Goal: Task Accomplishment & Management: Manage account settings

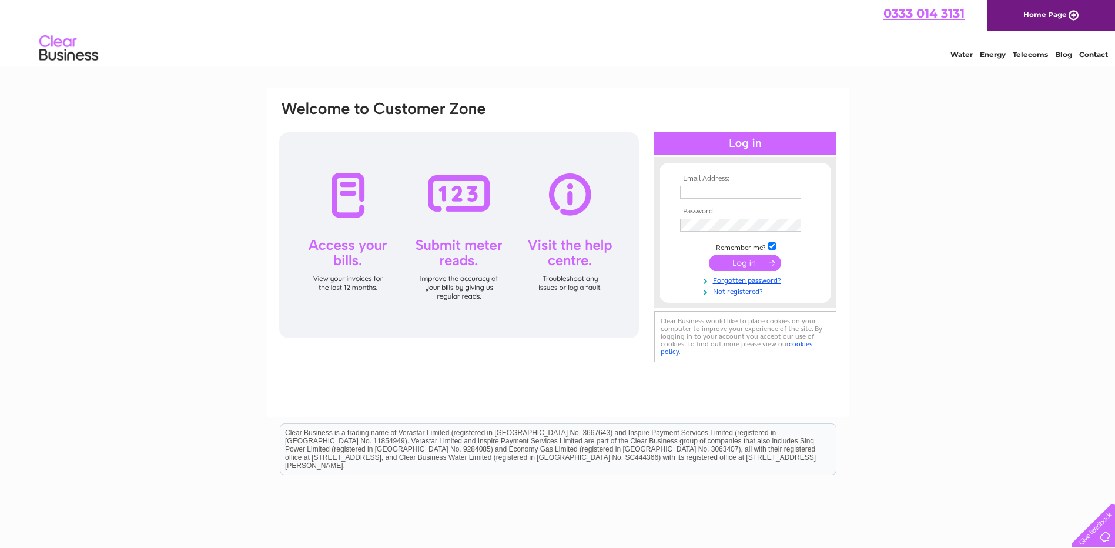
click at [712, 183] on td at bounding box center [745, 192] width 136 height 19
click at [709, 189] on input "text" at bounding box center [741, 193] width 122 height 14
type input "[EMAIL_ADDRESS][DOMAIN_NAME]"
click at [703, 219] on td at bounding box center [745, 225] width 136 height 19
drag, startPoint x: 703, startPoint y: 219, endPoint x: 563, endPoint y: 220, distance: 139.4
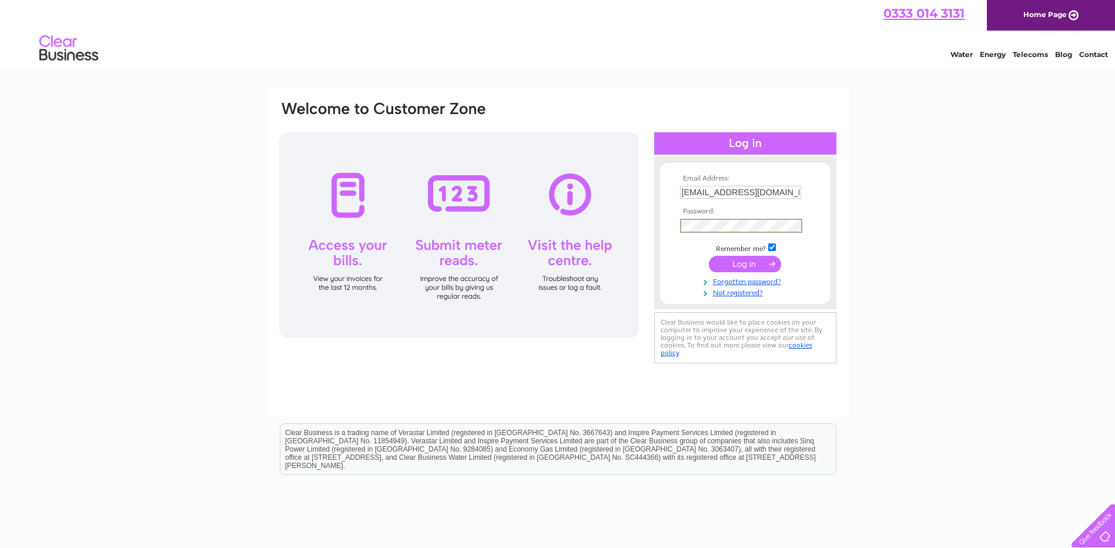
click at [564, 220] on div "Email Address: [EMAIL_ADDRESS][DOMAIN_NAME] Password:" at bounding box center [558, 233] width 560 height 266
click at [709, 256] on input "submit" at bounding box center [745, 264] width 72 height 16
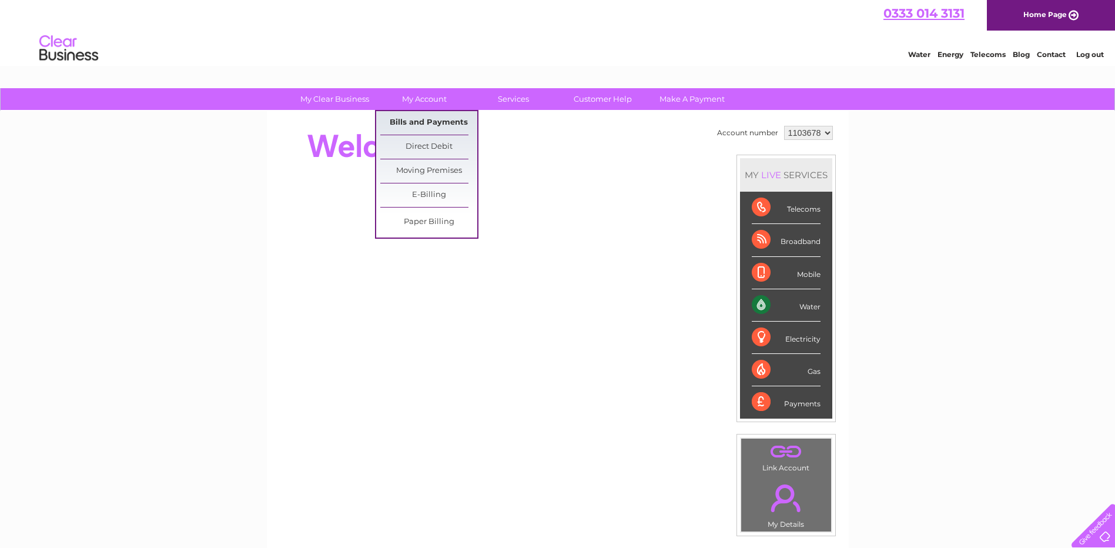
click at [442, 118] on link "Bills and Payments" at bounding box center [428, 123] width 97 height 24
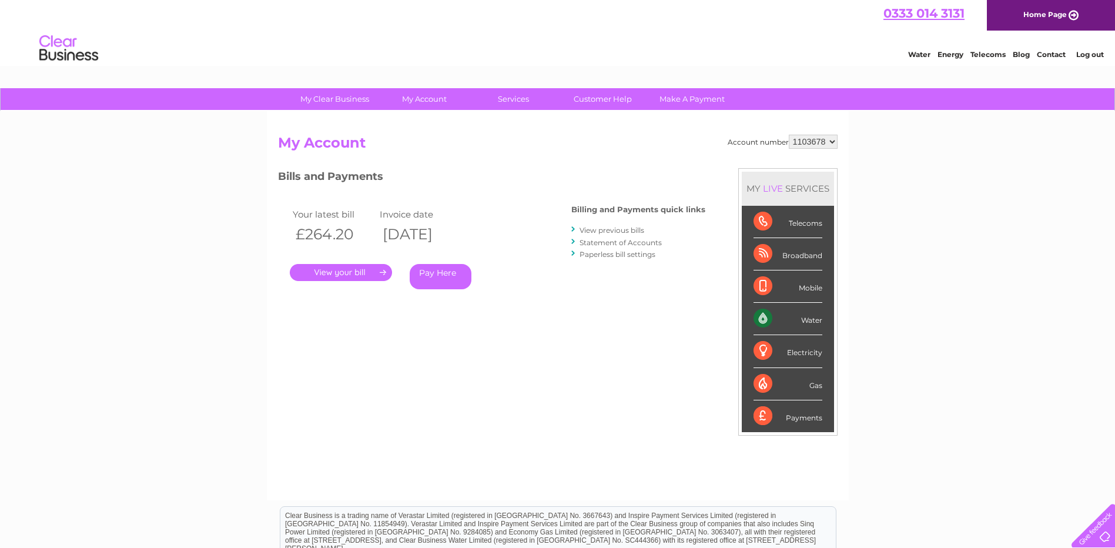
click at [511, 279] on div "Pay Here" at bounding box center [467, 276] width 115 height 25
click at [659, 266] on div "Billing and Payments quick links View previous bills Statement of Accounts Pape…" at bounding box center [639, 233] width 134 height 77
click at [305, 269] on link "." at bounding box center [341, 272] width 102 height 17
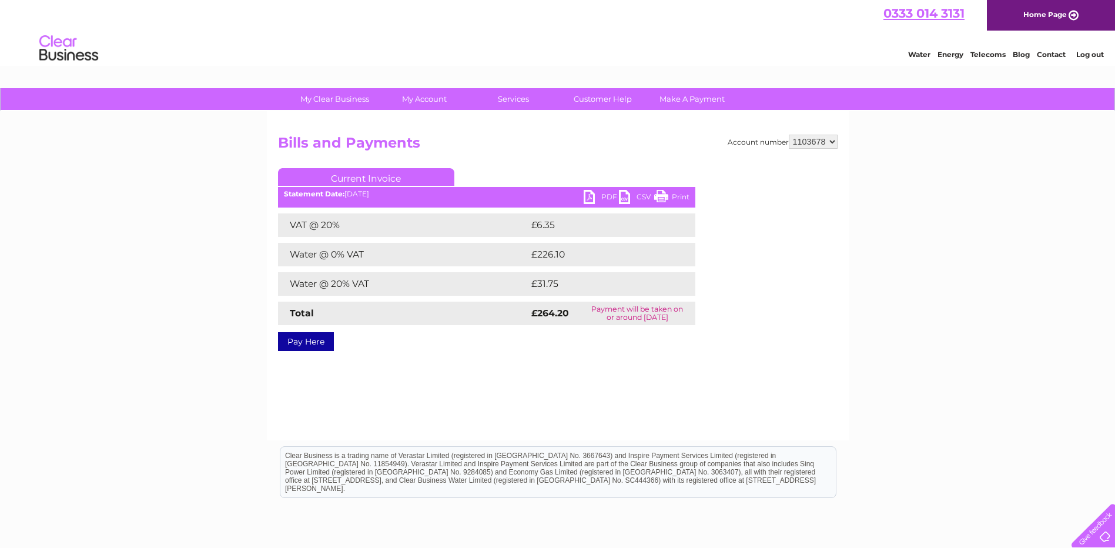
click at [593, 203] on link "PDF" at bounding box center [601, 198] width 35 height 17
